Goal: Task Accomplishment & Management: Manage account settings

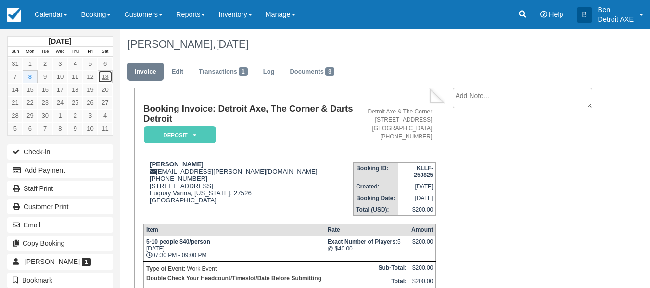
drag, startPoint x: 103, startPoint y: 74, endPoint x: 107, endPoint y: 77, distance: 5.5
click at [107, 77] on link "13" at bounding box center [105, 76] width 15 height 13
click at [107, 81] on link "13" at bounding box center [105, 76] width 15 height 13
click at [105, 75] on link "13" at bounding box center [105, 76] width 15 height 13
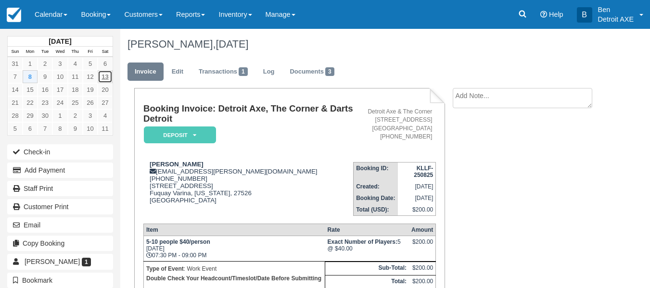
click at [104, 75] on link "13" at bounding box center [105, 76] width 15 height 13
click at [111, 77] on link "13" at bounding box center [105, 76] width 15 height 13
click at [107, 79] on link "13" at bounding box center [105, 76] width 15 height 13
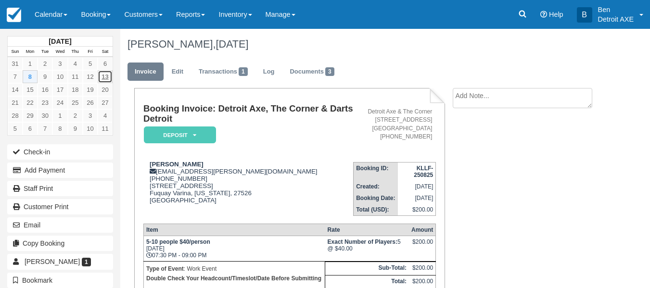
click at [107, 79] on link "13" at bounding box center [105, 76] width 15 height 13
click at [60, 17] on link "Calendar" at bounding box center [51, 14] width 46 height 29
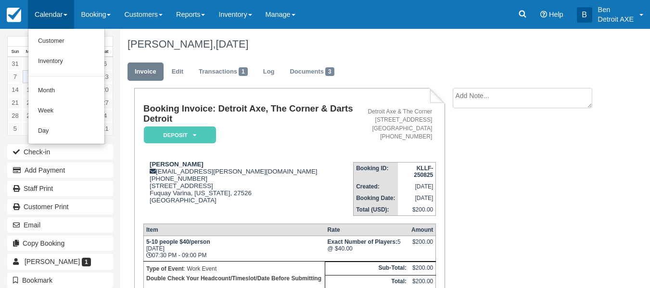
click at [59, 16] on link "Calendar" at bounding box center [51, 14] width 46 height 29
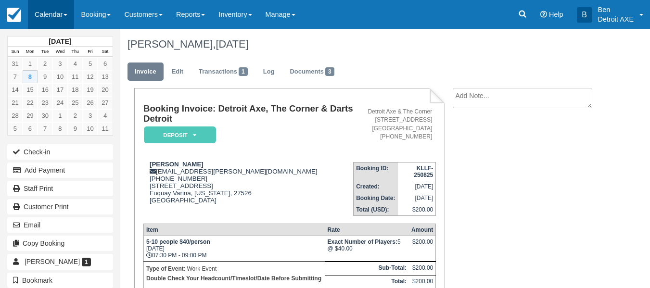
click at [59, 16] on link "Calendar" at bounding box center [51, 14] width 46 height 29
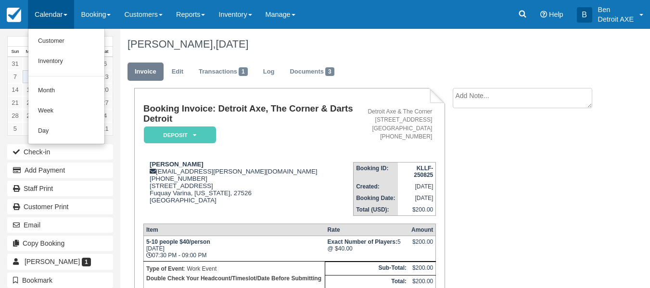
click at [141, 52] on div "JAN KUEHNE, September 08 2025" at bounding box center [364, 44] width 488 height 31
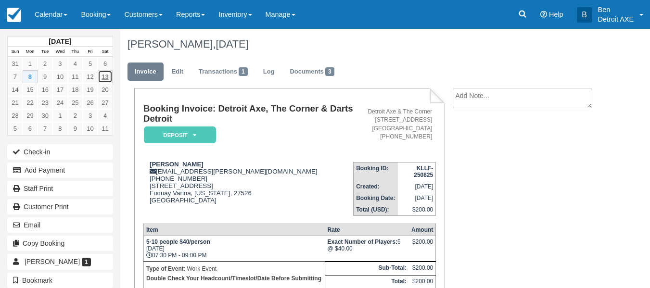
click at [107, 80] on link "13" at bounding box center [105, 76] width 15 height 13
drag, startPoint x: 107, startPoint y: 80, endPoint x: 403, endPoint y: 55, distance: 296.5
click at [403, 55] on div "JAN KUEHNE, September 08 2025" at bounding box center [364, 44] width 488 height 31
click at [53, 10] on link "Calendar" at bounding box center [51, 14] width 46 height 29
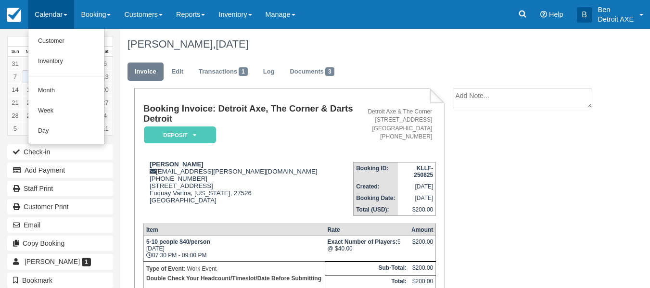
click at [53, 10] on link "Calendar" at bounding box center [51, 14] width 46 height 29
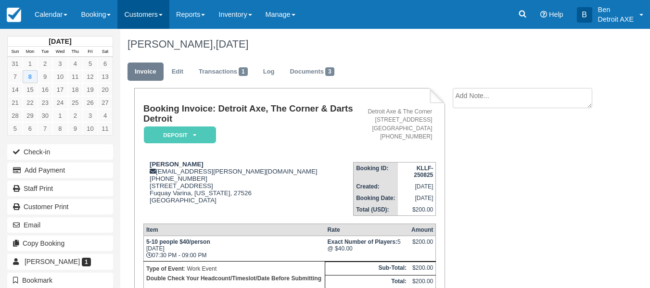
click at [167, 7] on link "Customers" at bounding box center [143, 14] width 52 height 29
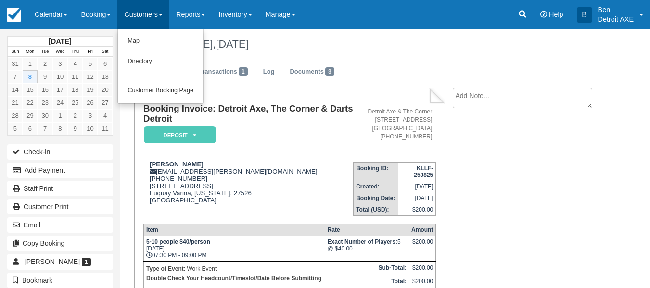
click at [167, 7] on link "Customers" at bounding box center [143, 14] width 52 height 29
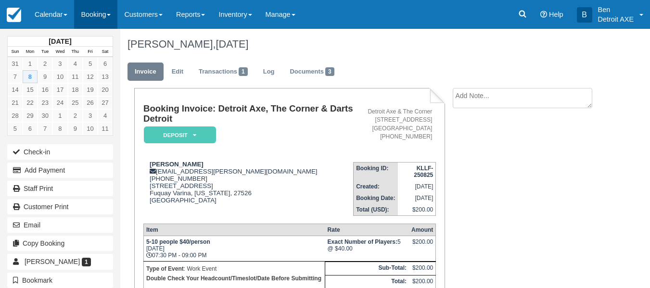
click at [112, 12] on link "Booking" at bounding box center [95, 14] width 43 height 29
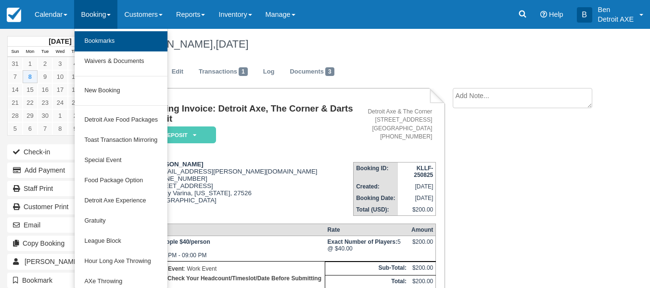
scroll to position [53, 0]
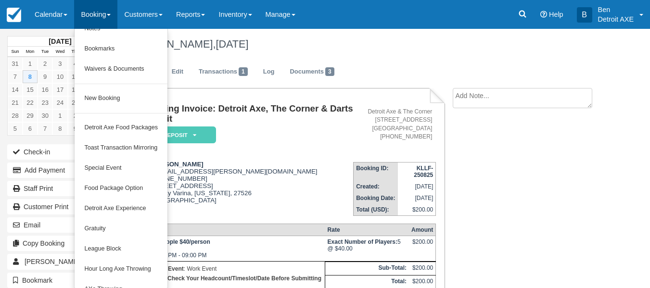
click at [351, 45] on h1 "JAN KUEHNE, September 08 2025" at bounding box center [364, 45] width 473 height 12
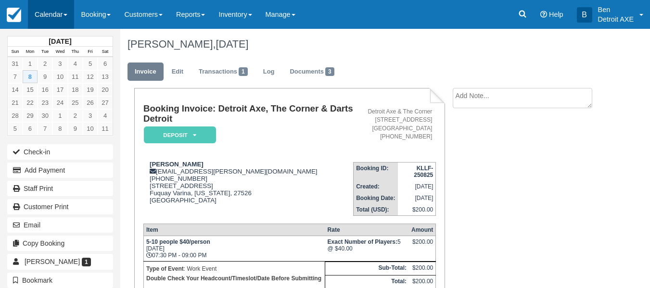
click at [64, 17] on link "Calendar" at bounding box center [51, 14] width 46 height 29
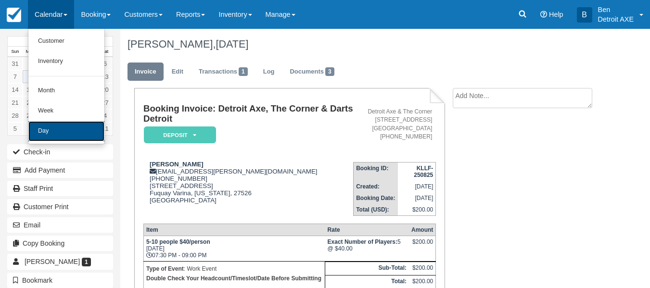
click at [44, 124] on link "Day" at bounding box center [66, 131] width 76 height 20
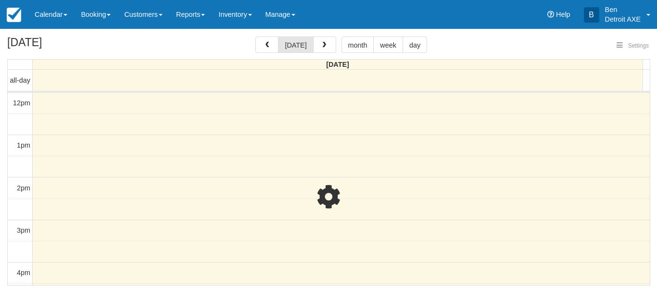
select select
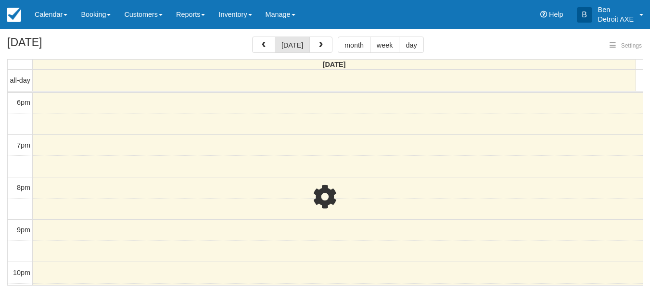
select select
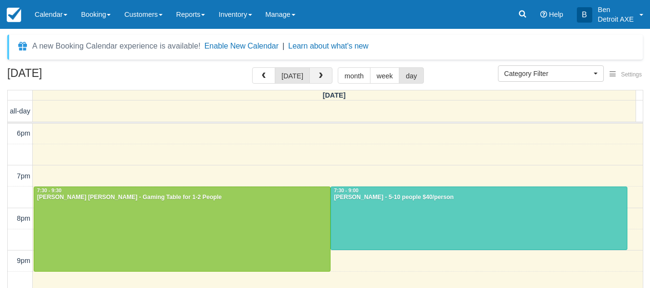
click at [318, 73] on span "button" at bounding box center [321, 76] width 7 height 7
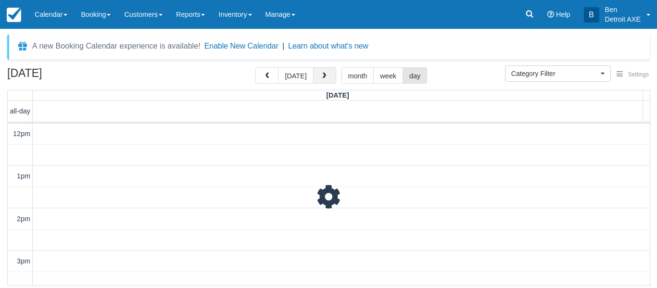
scroll to position [256, 0]
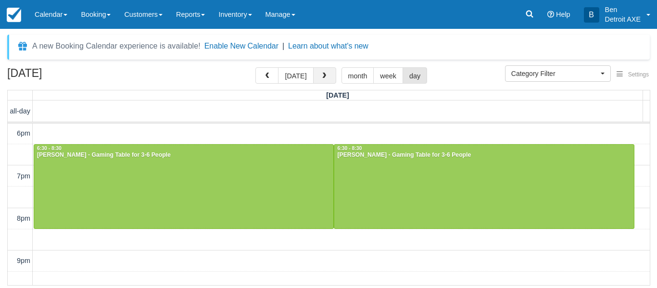
click at [316, 73] on button "button" at bounding box center [324, 75] width 23 height 16
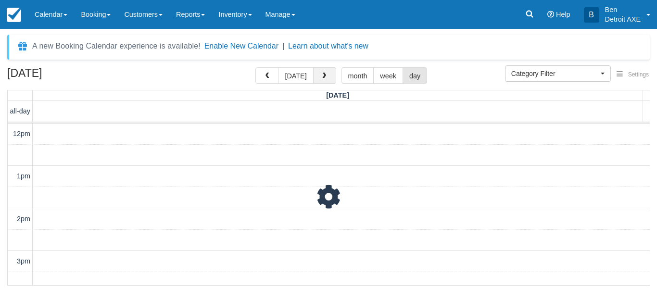
scroll to position [256, 0]
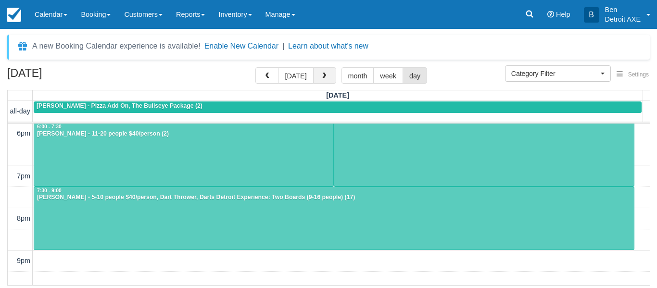
click at [316, 73] on button "button" at bounding box center [324, 75] width 23 height 16
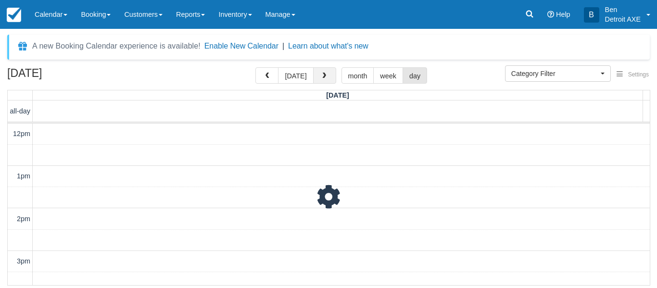
scroll to position [256, 0]
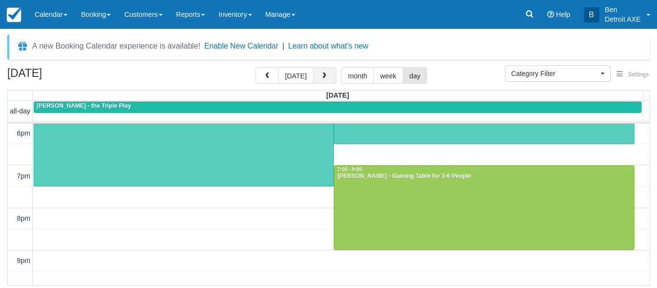
click at [316, 73] on button "button" at bounding box center [324, 75] width 23 height 16
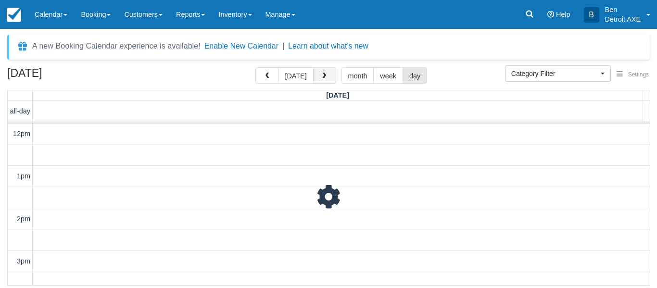
scroll to position [256, 0]
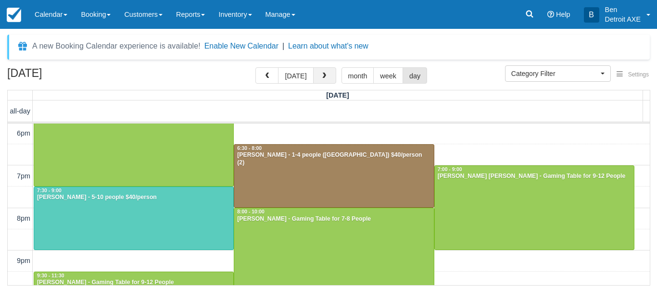
click at [316, 73] on button "button" at bounding box center [324, 75] width 23 height 16
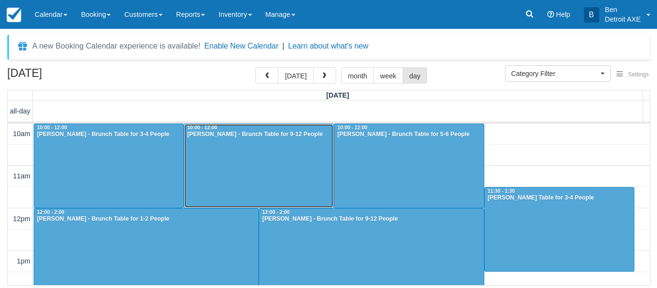
click at [238, 151] on div at bounding box center [258, 166] width 149 height 84
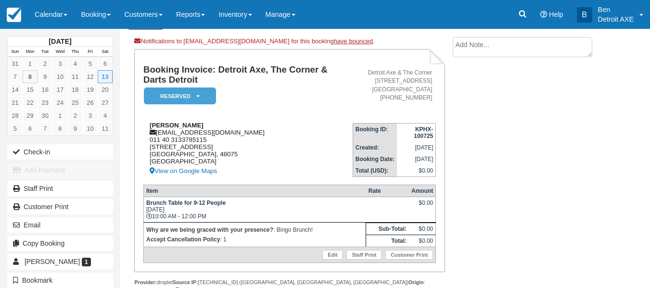
scroll to position [70, 0]
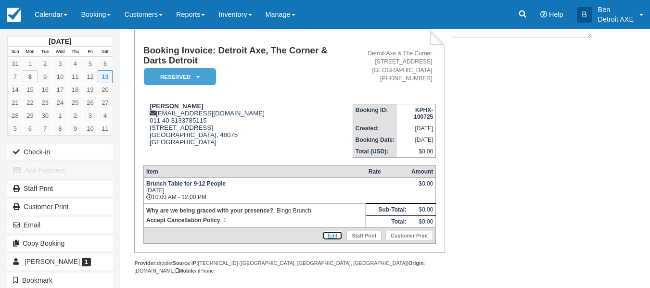
click at [334, 237] on link "Edit" at bounding box center [332, 236] width 20 height 10
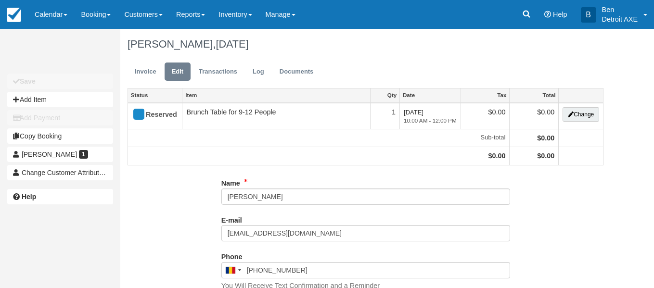
type input "3133785115"
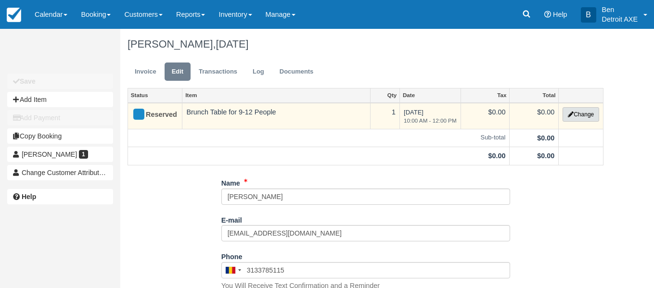
click at [587, 114] on button "Change" at bounding box center [581, 114] width 37 height 14
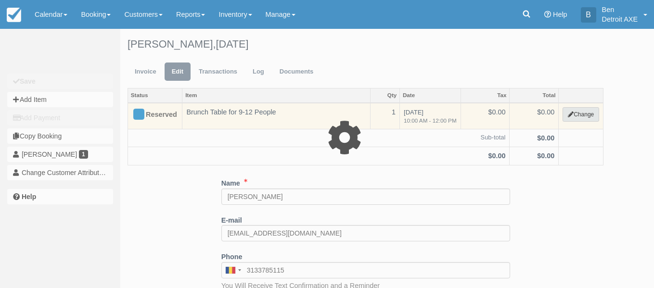
select select "6"
type input "0.00"
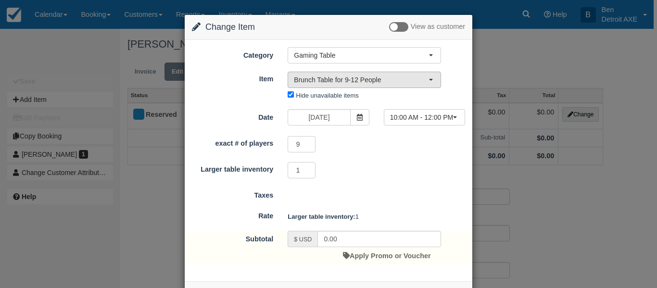
click at [398, 81] on span "Brunch Table for 9-12 People" at bounding box center [361, 80] width 135 height 10
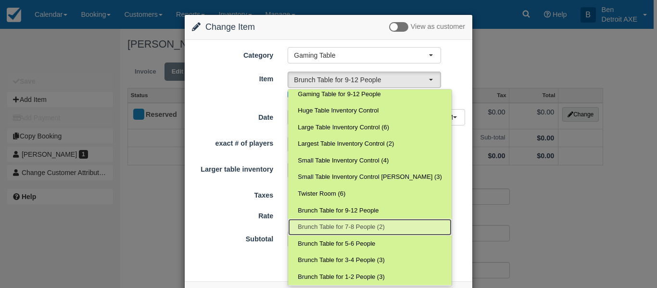
click at [368, 223] on span "Brunch Table for 7-8 People (2)" at bounding box center [341, 227] width 87 height 9
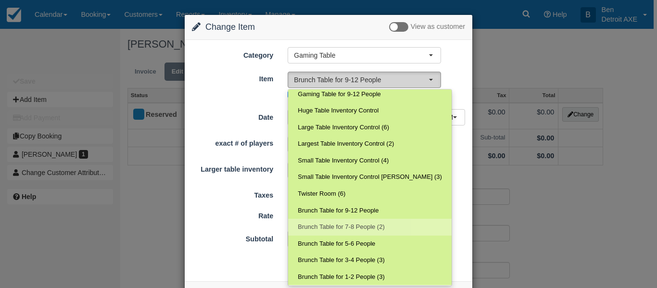
select select "232"
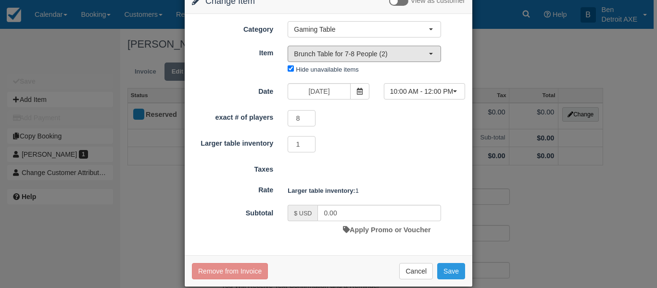
scroll to position [39, 0]
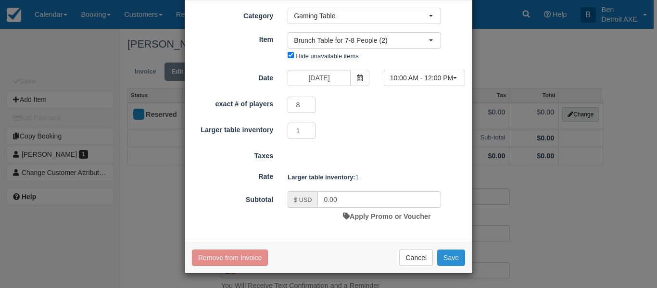
click at [447, 250] on button "Save" at bounding box center [451, 258] width 28 height 16
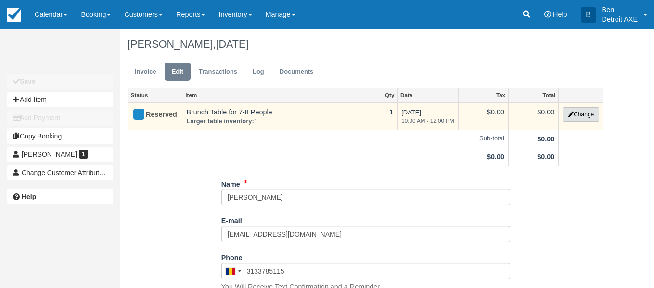
click at [573, 117] on button "Change" at bounding box center [581, 114] width 37 height 14
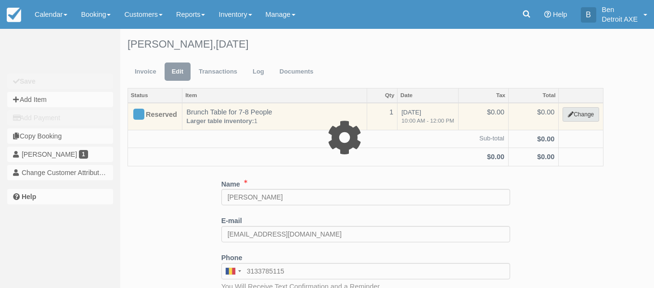
select select "6"
type input "0.00"
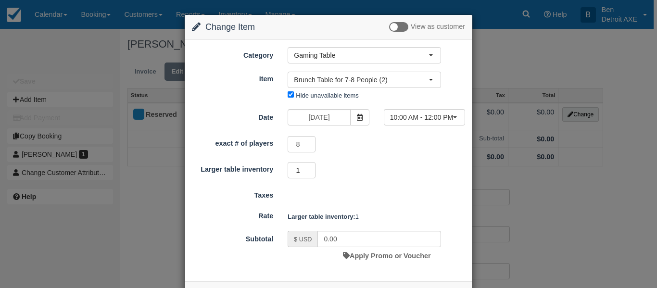
click at [310, 167] on input "1" at bounding box center [302, 170] width 28 height 16
click at [336, 183] on form "Category Gaming Table Detroit Axe Food Packages Toast Transaction Mirroring Spe…" at bounding box center [328, 156] width 273 height 218
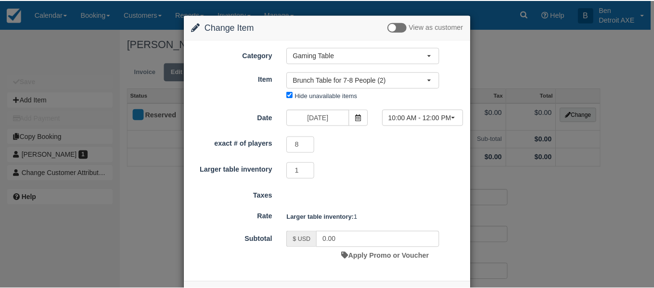
scroll to position [39, 0]
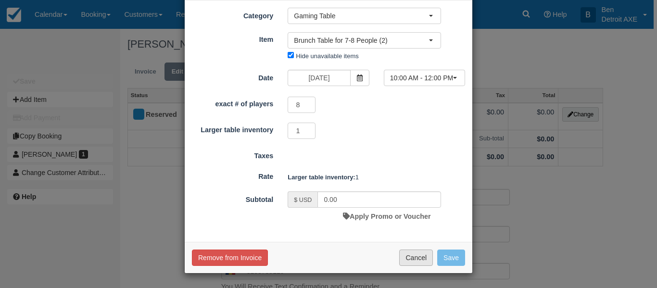
click at [418, 257] on button "Cancel" at bounding box center [416, 258] width 34 height 16
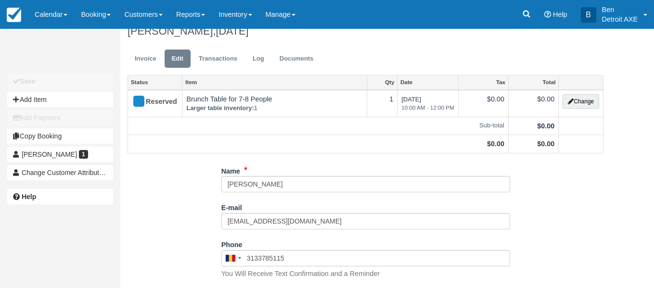
scroll to position [0, 0]
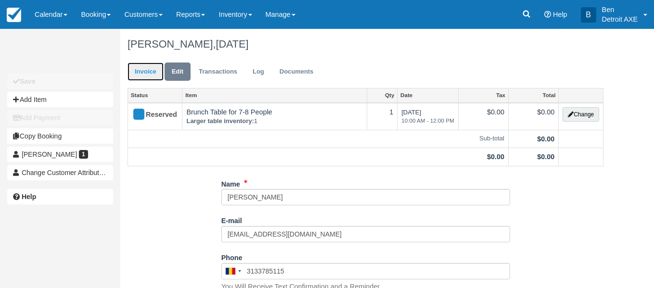
click at [148, 68] on link "Invoice" at bounding box center [146, 72] width 36 height 19
click at [149, 70] on link "Invoice" at bounding box center [146, 72] width 36 height 19
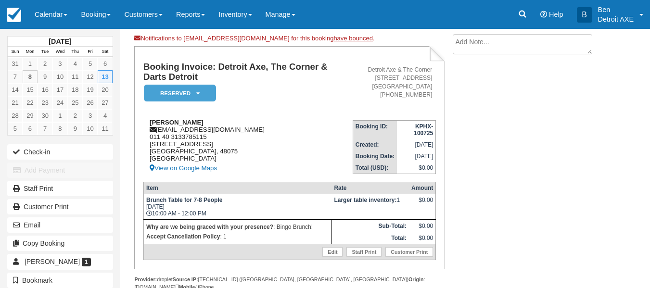
scroll to position [70, 0]
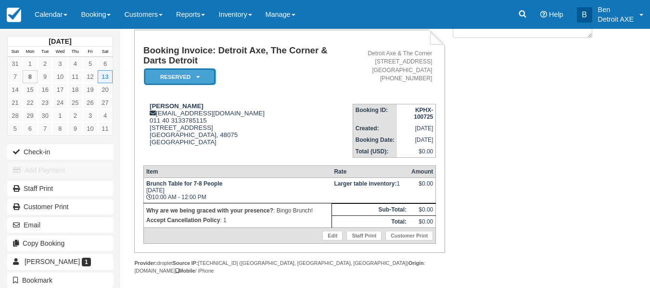
click at [204, 74] on em "Reserved" at bounding box center [180, 76] width 72 height 17
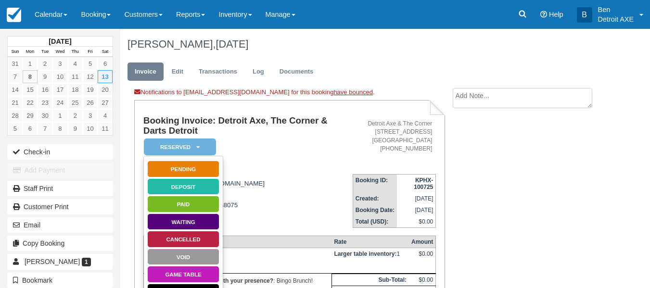
click at [261, 121] on h1 "Booking Invoice: Detroit Axe, The Corner & Darts Detroit" at bounding box center [247, 126] width 209 height 20
click at [494, 181] on div "Notifications to [EMAIL_ADDRESS][DOMAIN_NAME] for this booking have bounced . B…" at bounding box center [364, 227] width 488 height 278
